Goal: Task Accomplishment & Management: Use online tool/utility

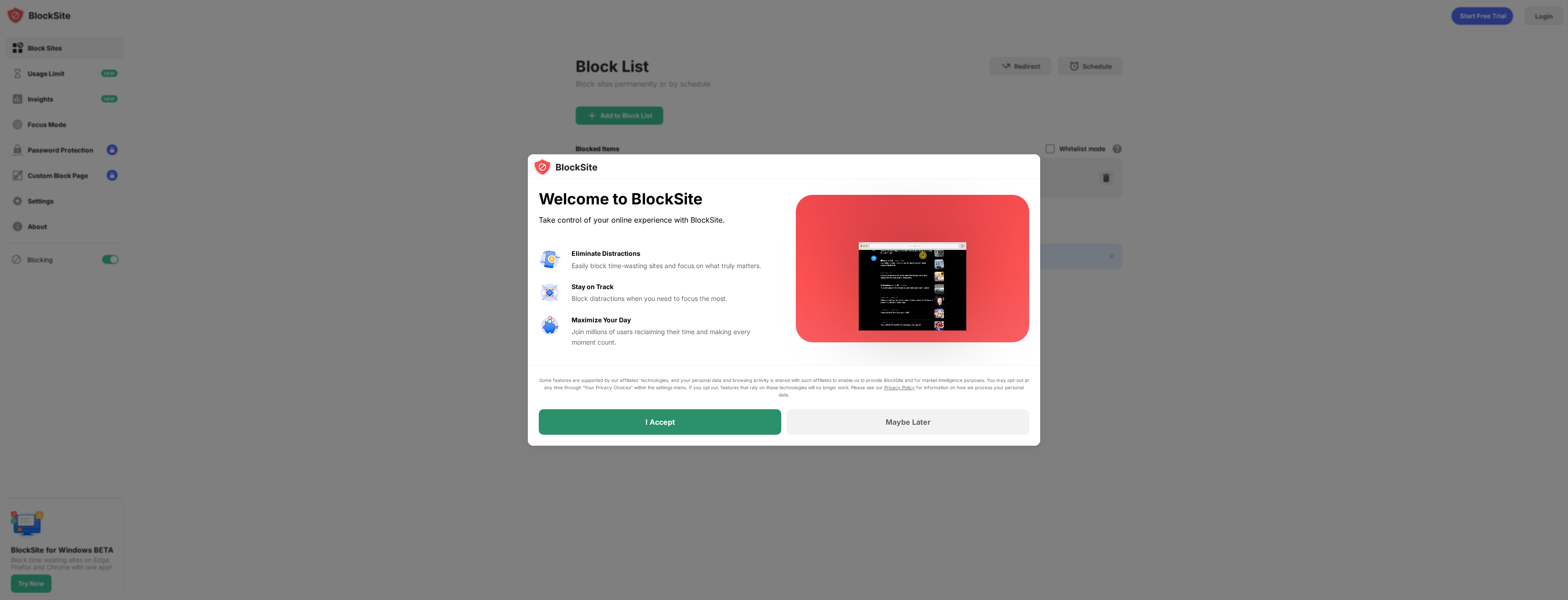
click at [744, 416] on div "I Accept" at bounding box center [660, 422] width 243 height 26
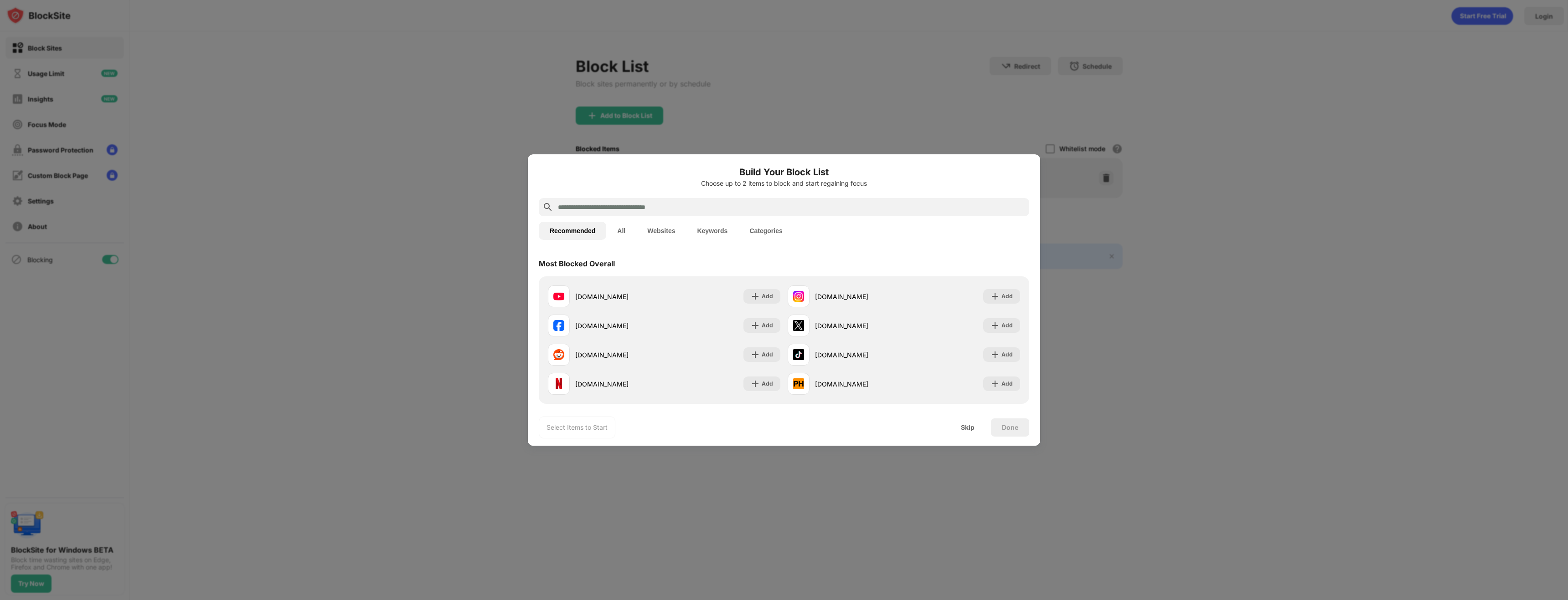
click at [612, 211] on input "text" at bounding box center [791, 207] width 468 height 11
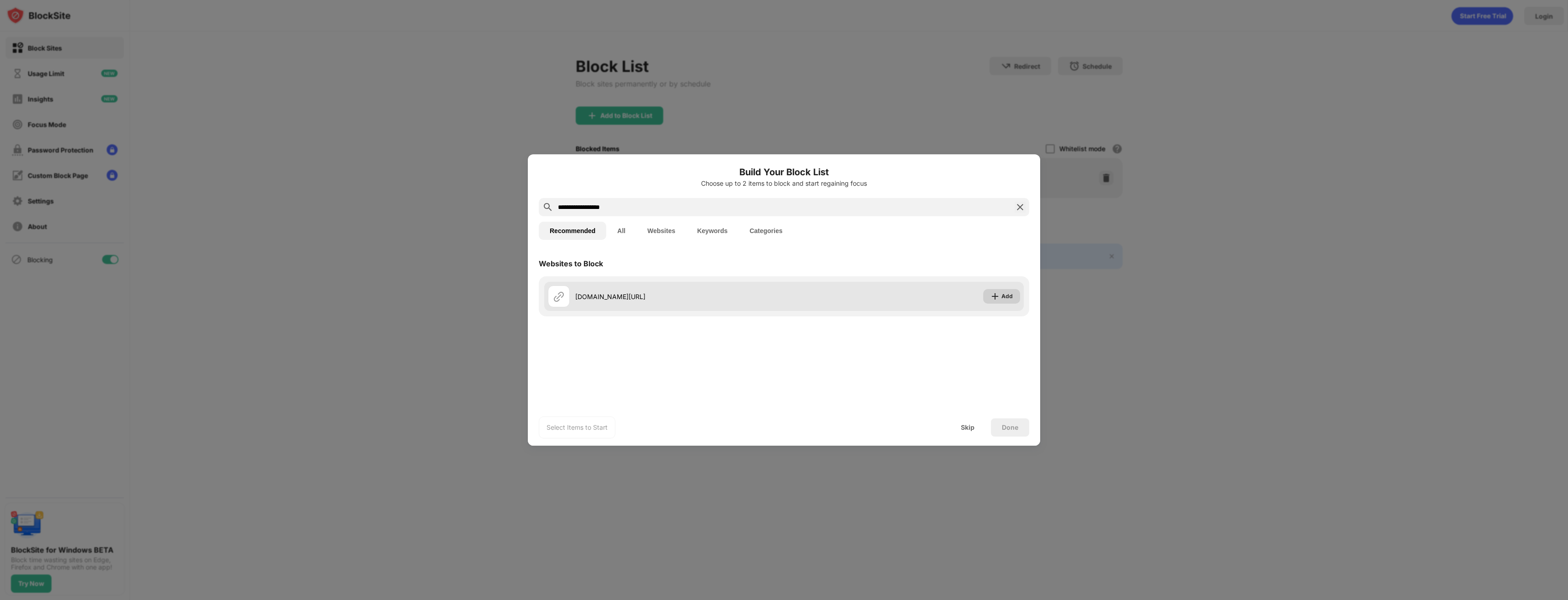
type input "**********"
click at [1013, 292] on div "Add" at bounding box center [1001, 296] width 37 height 14
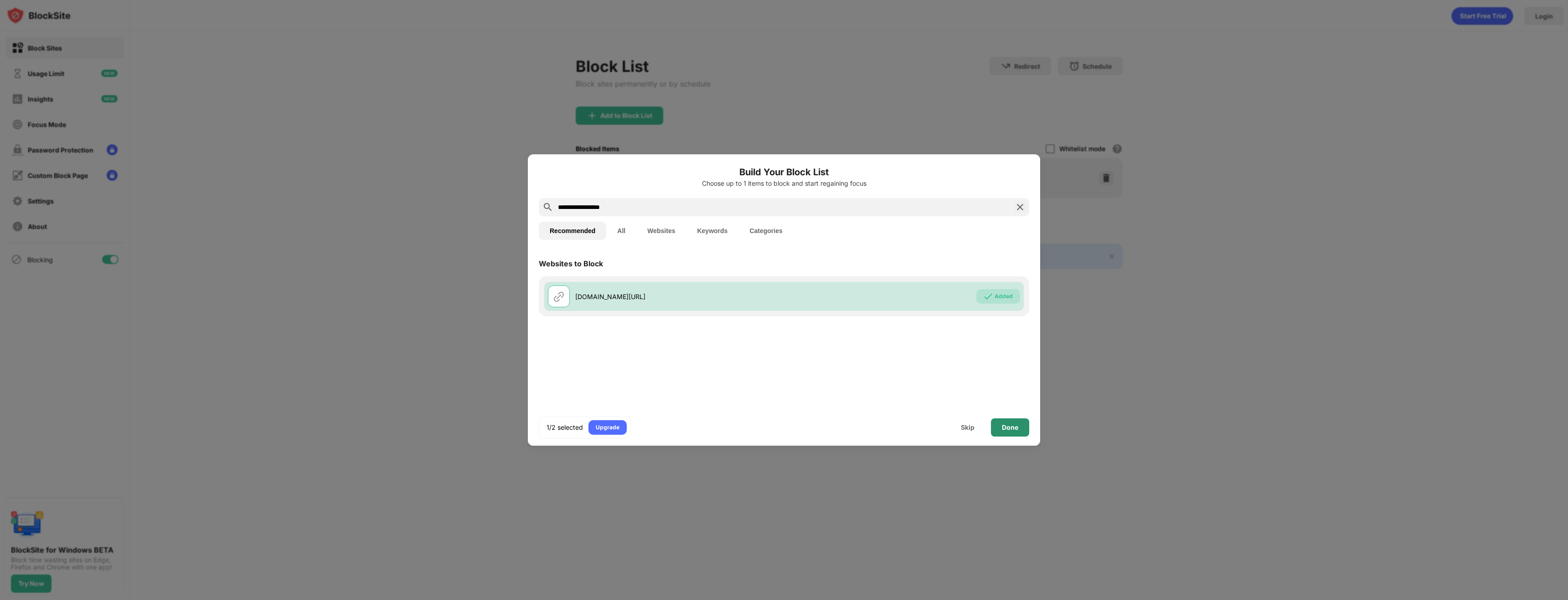
click at [1014, 426] on div "Done" at bounding box center [1010, 428] width 16 height 8
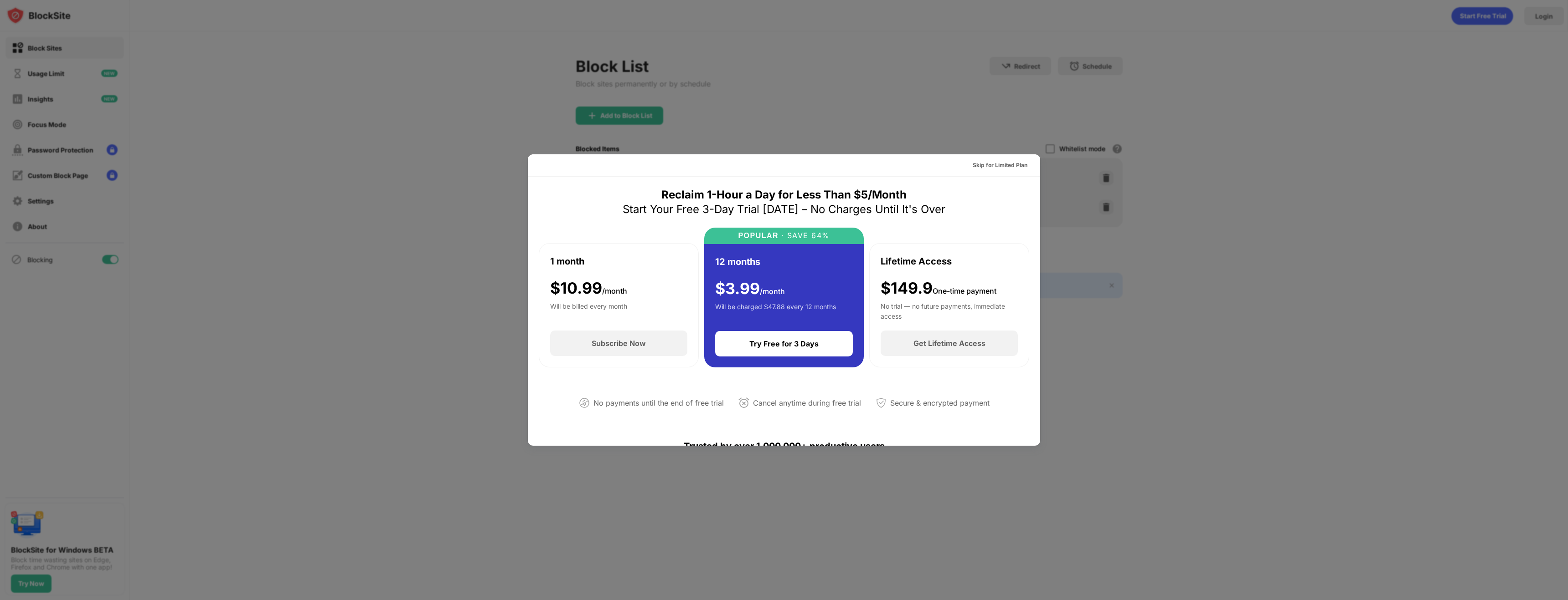
click at [990, 119] on div at bounding box center [784, 300] width 1568 height 600
click at [1002, 166] on div "Skip for Limited Plan" at bounding box center [999, 165] width 54 height 9
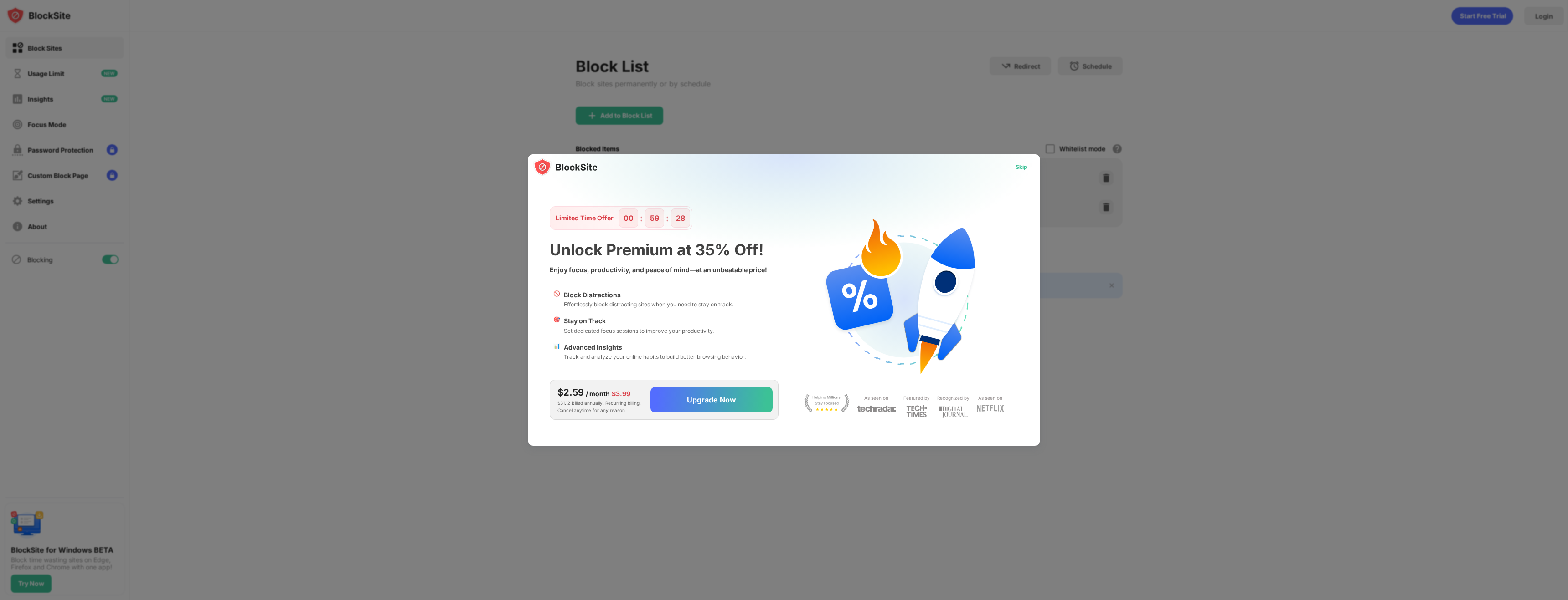
click at [1027, 162] on div "Skip" at bounding box center [1021, 167] width 12 height 9
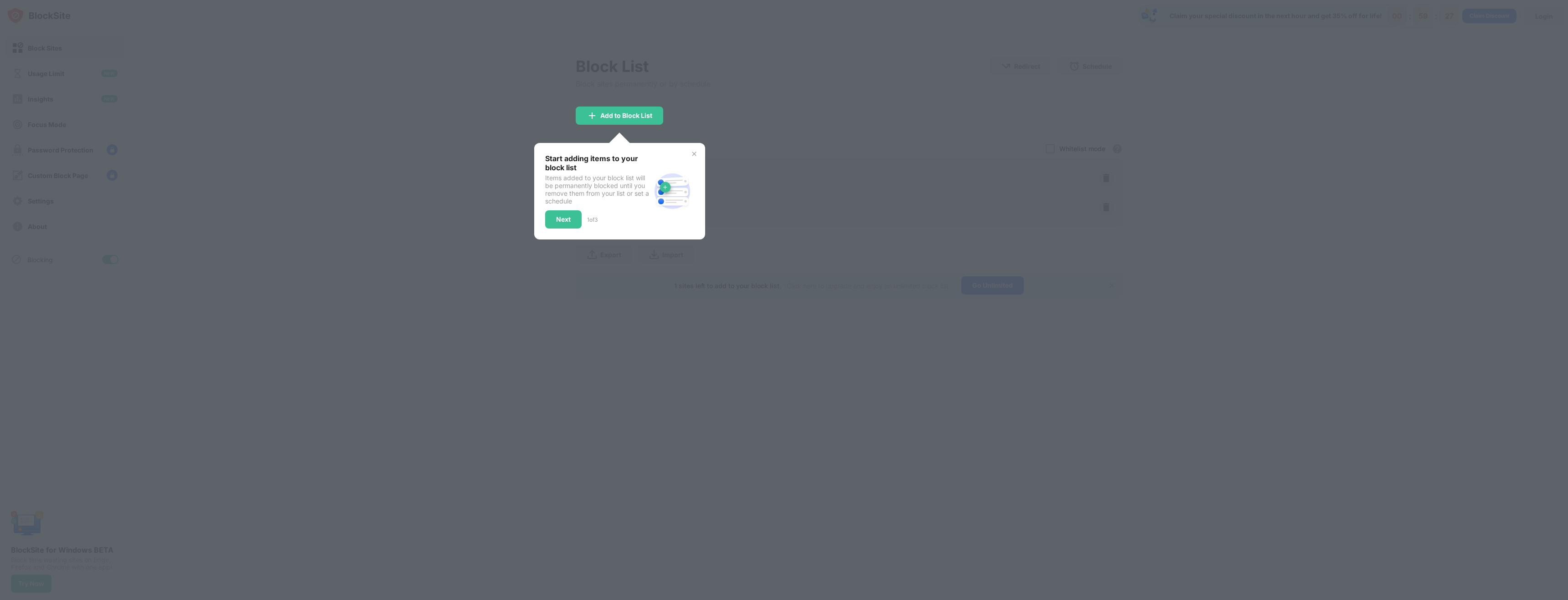
click at [698, 156] on div "Start adding items to your block list Items added to your block list will be pe…" at bounding box center [619, 191] width 171 height 96
click at [698, 151] on div "Start adding items to your block list Items added to your block list will be pe…" at bounding box center [619, 191] width 171 height 96
click at [693, 153] on img at bounding box center [694, 154] width 8 height 8
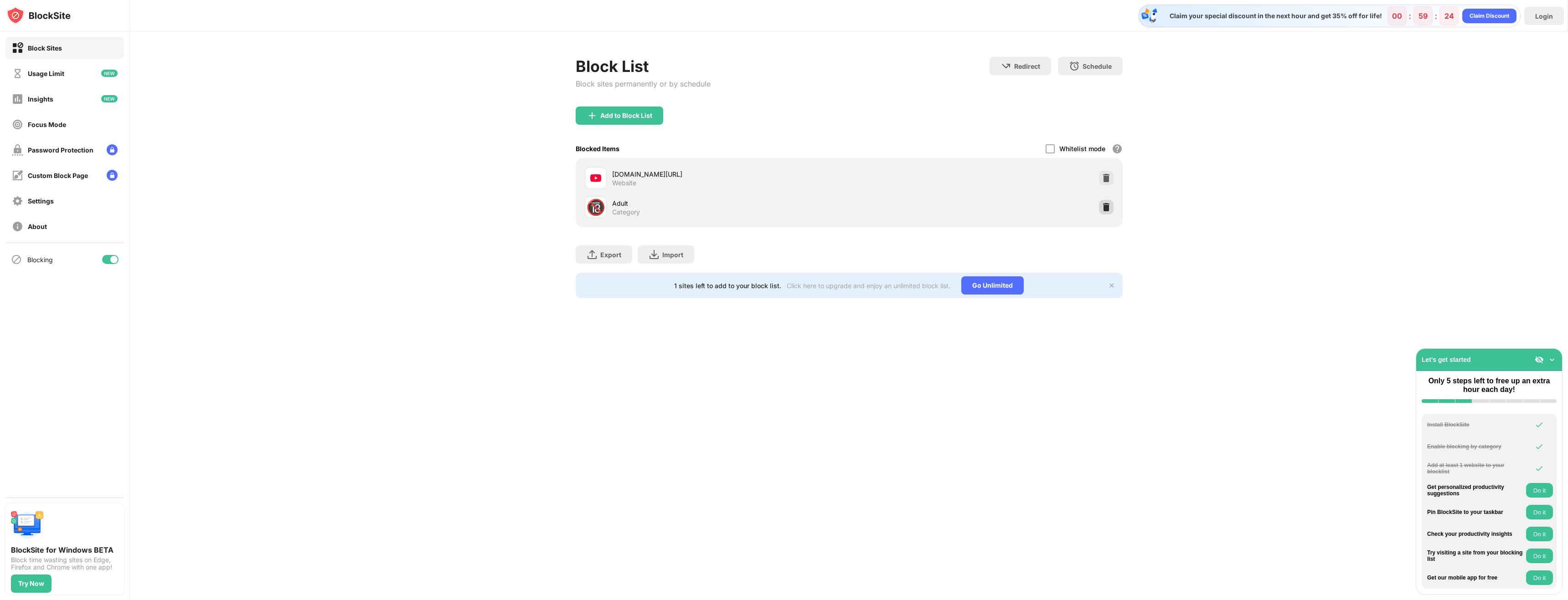
click at [1111, 204] on div at bounding box center [1106, 207] width 14 height 14
